Goal: Entertainment & Leisure: Consume media (video, audio)

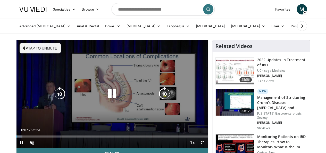
click at [36, 46] on button "Tap to unmute" at bounding box center [40, 48] width 41 height 10
click at [35, 46] on div "10 seconds Tap to unmute" at bounding box center [112, 94] width 192 height 108
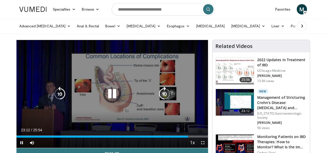
click at [107, 96] on icon "Video Player" at bounding box center [112, 94] width 14 height 14
click at [107, 96] on button "Video Player" at bounding box center [112, 94] width 10 height 10
click at [92, 80] on div "10 seconds Tap to unmute" at bounding box center [112, 94] width 192 height 108
click at [107, 96] on icon "Video Player" at bounding box center [112, 94] width 14 height 14
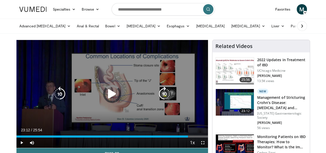
click at [107, 96] on icon "Video Player" at bounding box center [112, 94] width 14 height 14
click at [53, 75] on div "10 seconds Tap to unmute" at bounding box center [112, 94] width 192 height 108
click at [53, 74] on div "10 seconds Tap to unmute" at bounding box center [112, 94] width 192 height 108
